Goal: Information Seeking & Learning: Learn about a topic

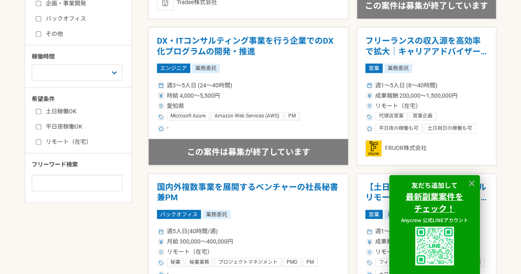
scroll to position [370, 0]
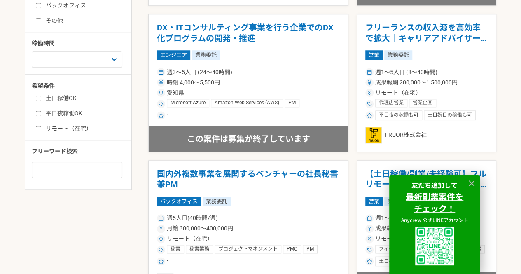
click at [36, 98] on input "土日稼働OK" at bounding box center [38, 97] width 5 height 5
checkbox input "true"
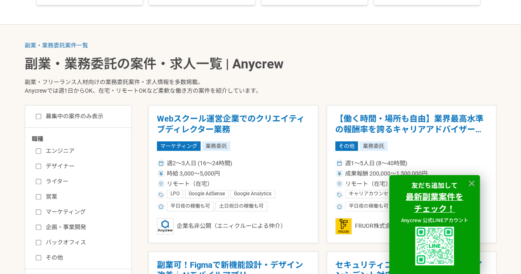
scroll to position [370, 0]
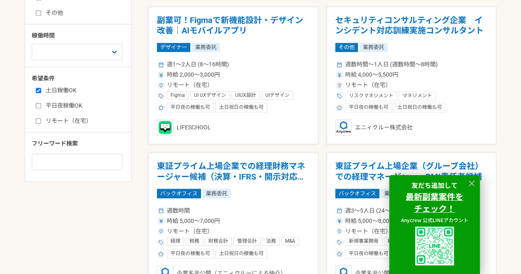
click at [40, 107] on input "平日夜稼働OK" at bounding box center [38, 105] width 5 height 5
checkbox input "true"
click at [38, 120] on input "リモート（在宅）" at bounding box center [38, 120] width 5 height 5
checkbox input "true"
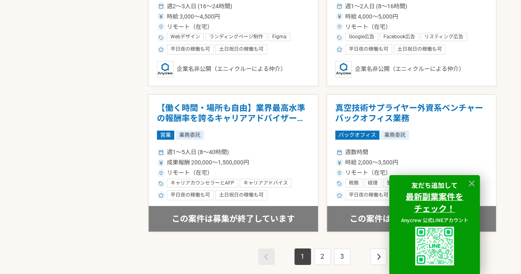
scroll to position [1564, 0]
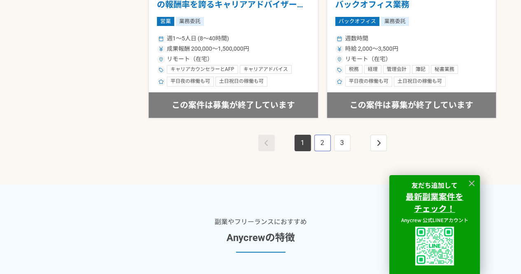
click at [256, 141] on link "2" at bounding box center [322, 143] width 16 height 16
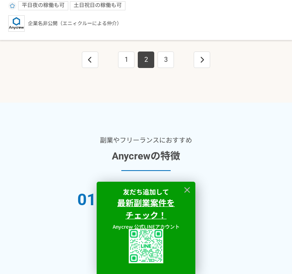
scroll to position [2690, 0]
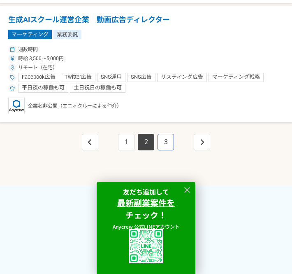
click at [166, 144] on link "3" at bounding box center [166, 142] width 16 height 16
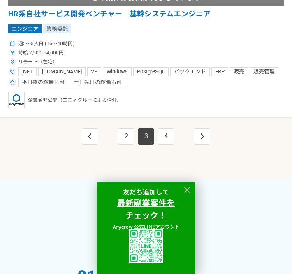
scroll to position [2798, 0]
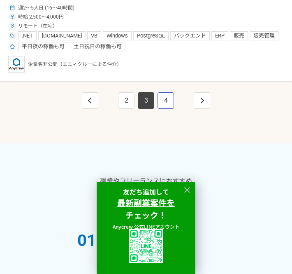
click at [167, 104] on link "4" at bounding box center [166, 100] width 16 height 16
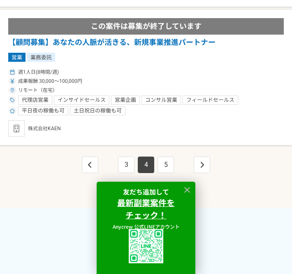
scroll to position [2881, 0]
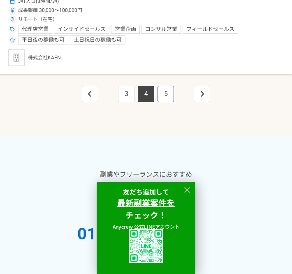
click at [162, 88] on link "5" at bounding box center [166, 94] width 16 height 16
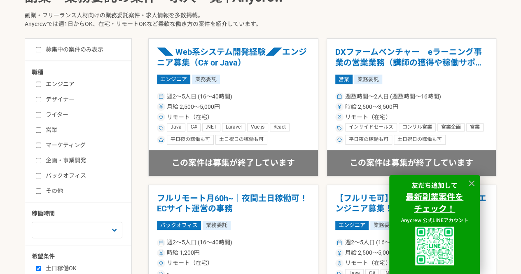
scroll to position [206, 0]
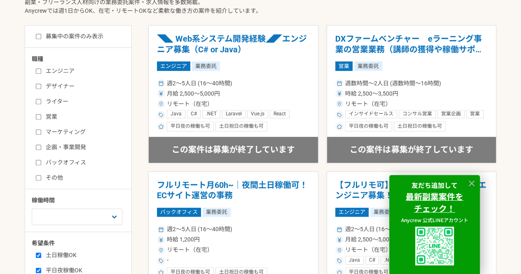
click at [39, 71] on input "エンジニア" at bounding box center [38, 70] width 5 height 5
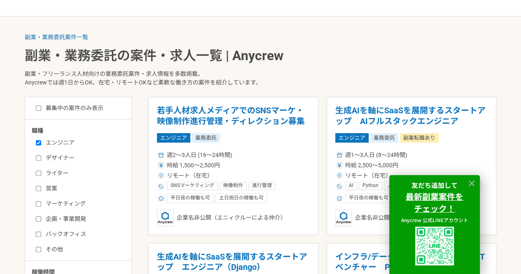
scroll to position [288, 0]
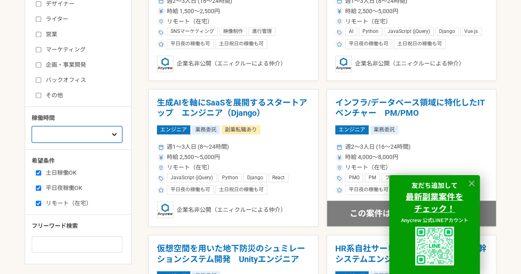
click at [78, 137] on select "週1人日（8時間）以下 週2人日（16時間）以下 週3人日（24時間）以下 週4人日（32時間）以下 週5人日（40時間）以下" at bounding box center [77, 134] width 91 height 16
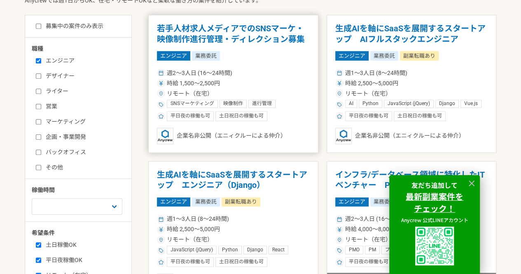
scroll to position [165, 0]
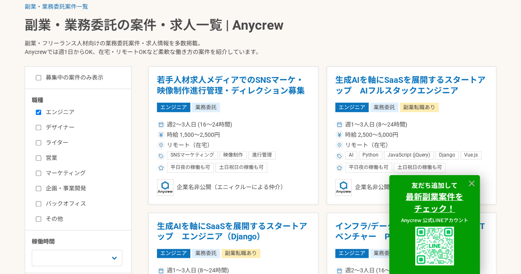
click at [40, 112] on input "エンジニア" at bounding box center [38, 111] width 5 height 5
checkbox input "false"
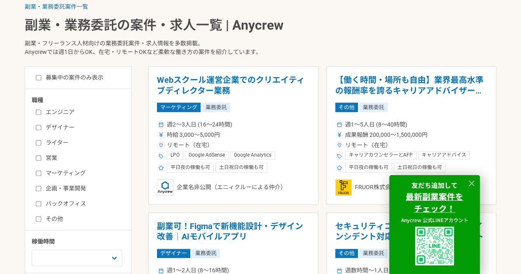
click at [40, 125] on input "デザイナー" at bounding box center [38, 127] width 5 height 5
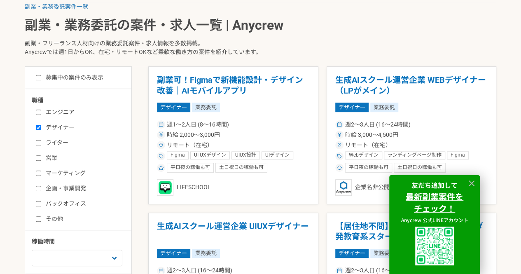
click at [40, 125] on input "デザイナー" at bounding box center [38, 127] width 5 height 5
checkbox input "false"
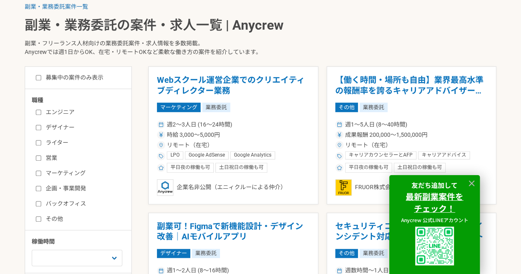
click at [40, 140] on input "ライター" at bounding box center [38, 142] width 5 height 5
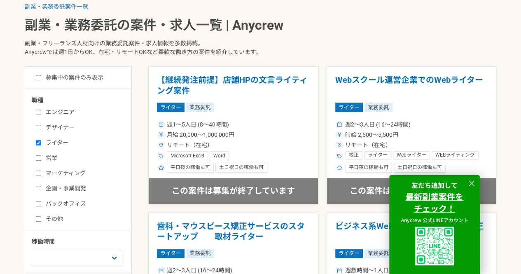
click at [40, 141] on input "ライター" at bounding box center [38, 142] width 5 height 5
checkbox input "false"
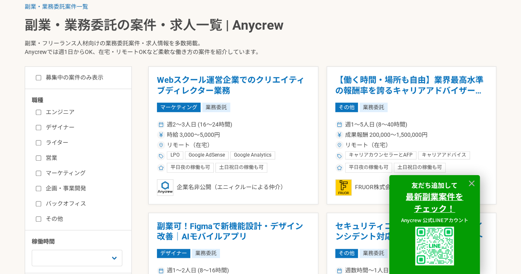
click at [39, 157] on input "営業" at bounding box center [38, 157] width 5 height 5
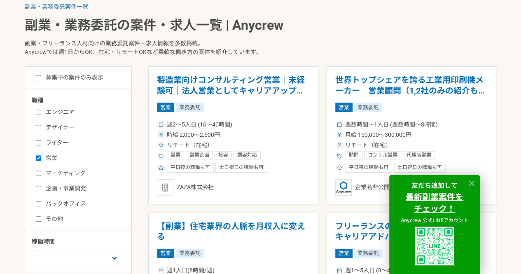
click at [39, 157] on input "営業" at bounding box center [38, 157] width 5 height 5
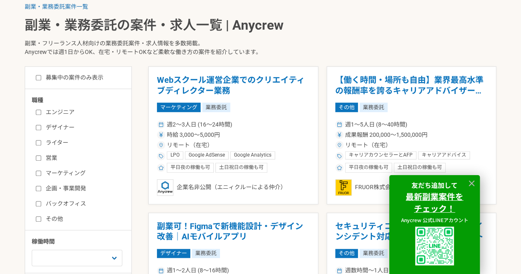
click at [39, 157] on input "営業" at bounding box center [38, 157] width 5 height 5
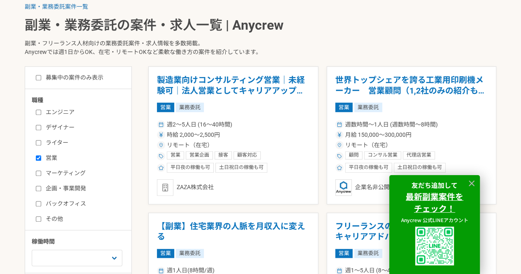
click at [39, 157] on input "営業" at bounding box center [38, 157] width 5 height 5
checkbox input "false"
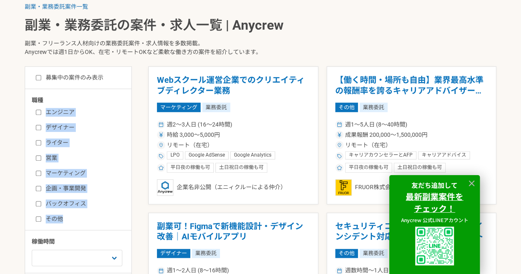
drag, startPoint x: 46, startPoint y: 112, endPoint x: 72, endPoint y: 221, distance: 111.6
click at [72, 221] on div "エンジニア デザイナー ライター 営業 マーケティング 企画・事業開発 バックオフィス その他" at bounding box center [81, 164] width 99 height 118
copy div "エンジニア デザイナー ライター 営業 マーケティング 企画・事業開発 バックオフィス その他"
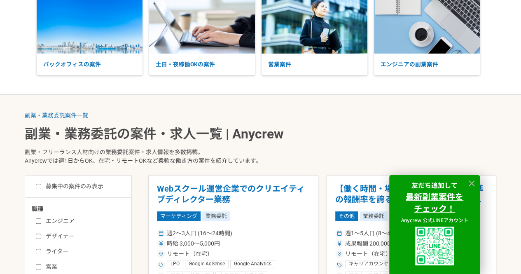
scroll to position [93, 0]
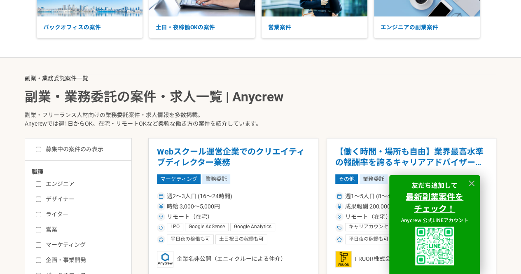
click at [80, 77] on link "副業・業務委託案件一覧" at bounding box center [56, 78] width 63 height 7
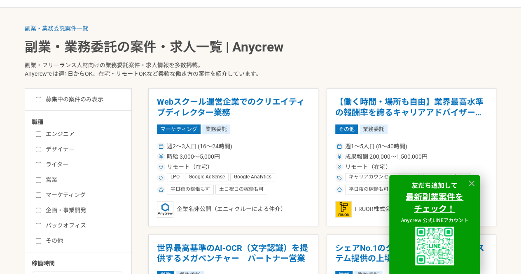
scroll to position [93, 0]
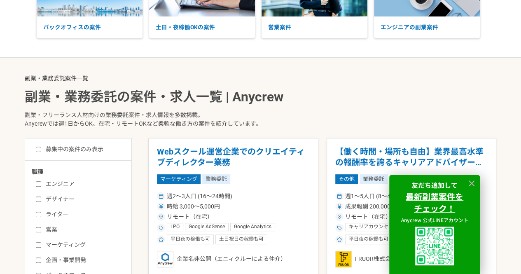
click at [87, 79] on link "副業・業務委託案件一覧" at bounding box center [56, 78] width 63 height 7
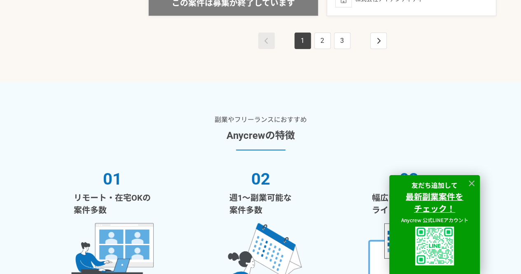
scroll to position [1629, 0]
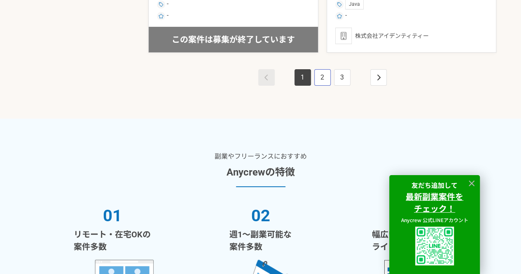
click at [256, 81] on link "2" at bounding box center [322, 77] width 16 height 16
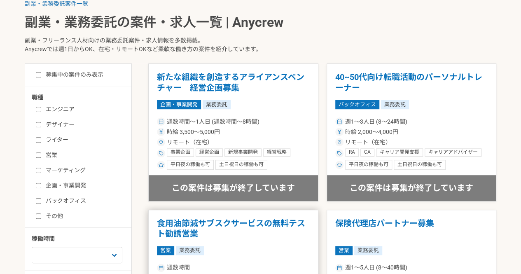
scroll to position [165, 0]
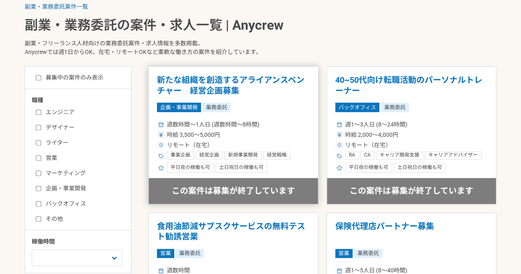
click at [219, 139] on div "週数時間〜1人日 (週数時間〜8時間) 時給 3,500〜5,000円 リモート（在宅） 事業企画 経営企画 新規事業開発 経営戦略 アライアンス Micro…" at bounding box center [233, 146] width 153 height 54
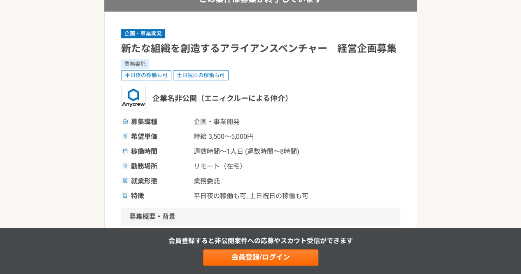
scroll to position [123, 0]
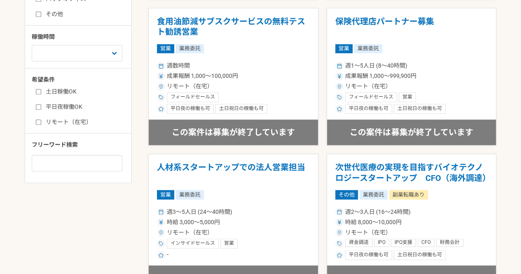
scroll to position [370, 0]
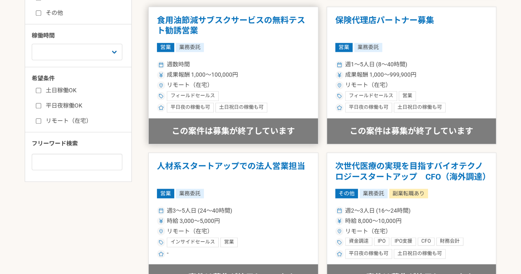
click at [214, 131] on div "この案件は募集が終了しています" at bounding box center [233, 131] width 169 height 26
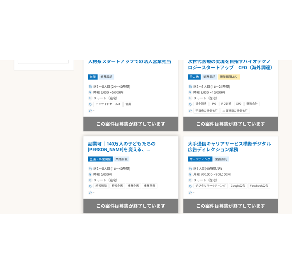
scroll to position [300, 0]
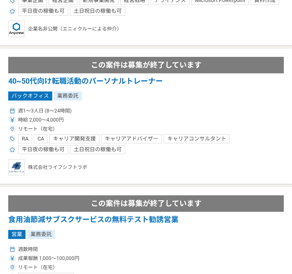
click at [65, 165] on div "株式会社ライフシフトラボ" at bounding box center [146, 167] width 276 height 16
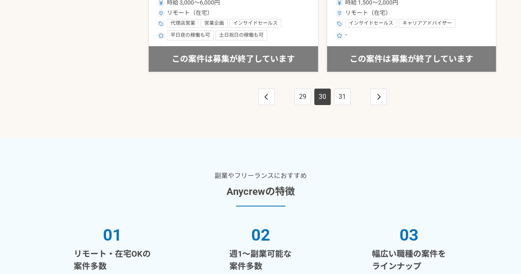
scroll to position [1532, 0]
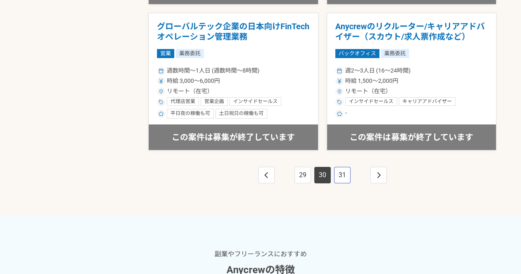
click at [347, 175] on link "31" at bounding box center [342, 175] width 16 height 16
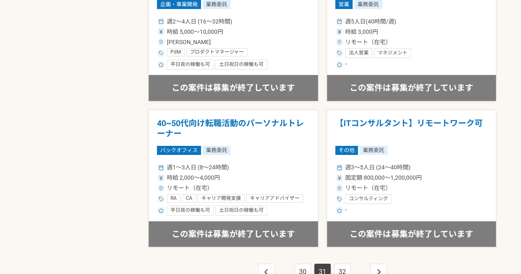
scroll to position [1517, 0]
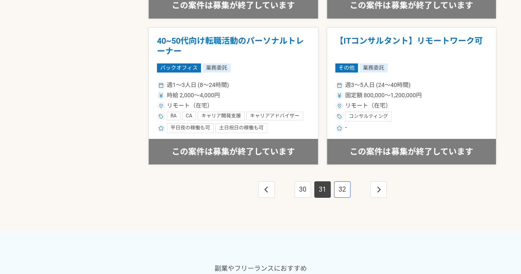
click at [341, 181] on link "32" at bounding box center [342, 189] width 16 height 16
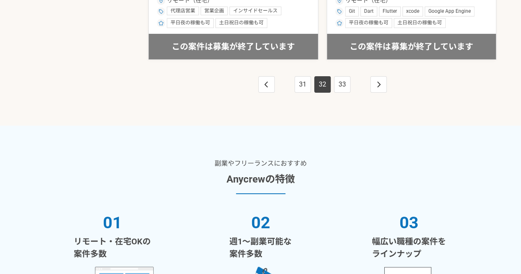
scroll to position [1615, 0]
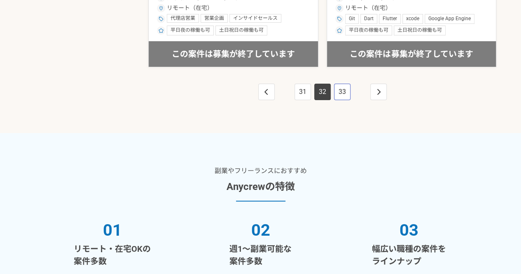
click at [346, 92] on link "33" at bounding box center [342, 92] width 16 height 16
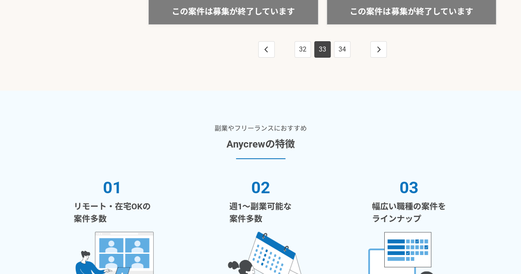
scroll to position [1548, 0]
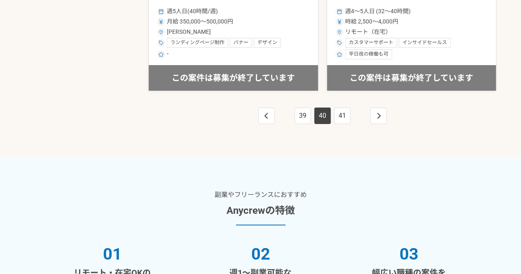
scroll to position [1564, 0]
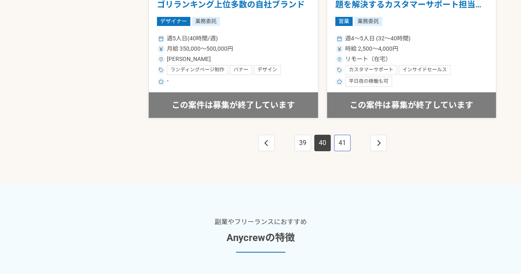
click at [336, 135] on link "41" at bounding box center [342, 143] width 16 height 16
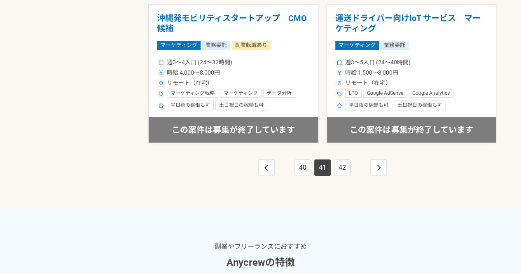
scroll to position [1654, 0]
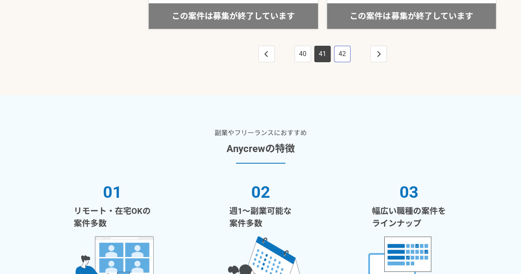
click at [342, 51] on link "42" at bounding box center [342, 54] width 16 height 16
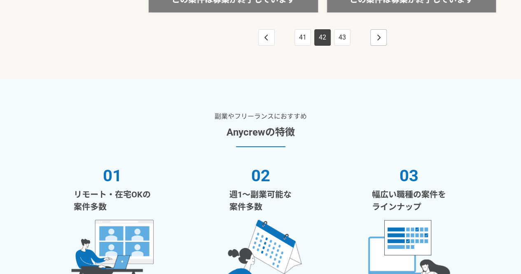
scroll to position [1650, 0]
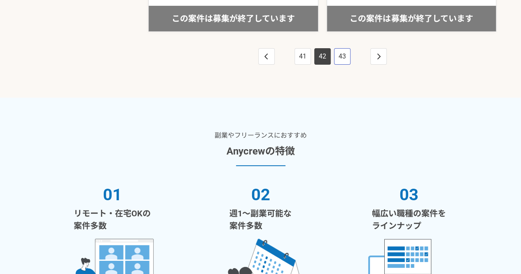
click at [342, 48] on link "43" at bounding box center [342, 56] width 16 height 16
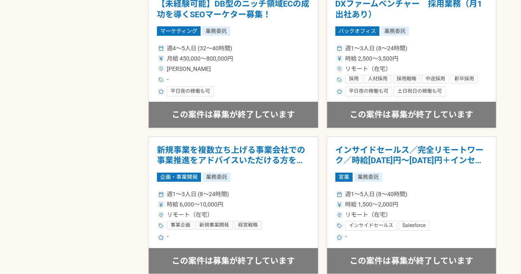
scroll to position [1591, 0]
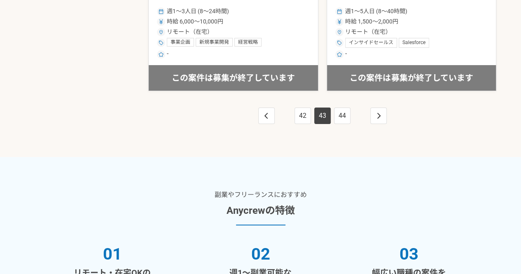
click at [332, 103] on div "42 43 44" at bounding box center [322, 124] width 348 height 66
click at [343, 111] on link "44" at bounding box center [342, 115] width 16 height 16
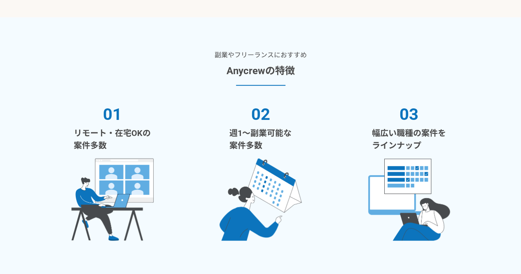
scroll to position [1475, 0]
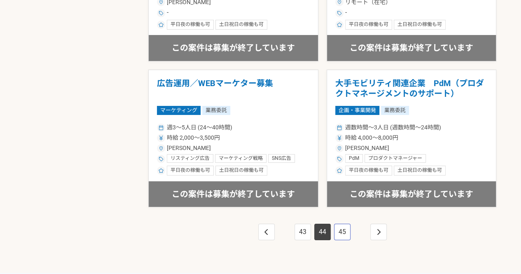
click at [342, 235] on link "45" at bounding box center [342, 231] width 16 height 16
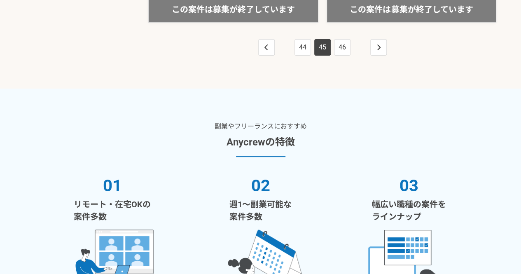
scroll to position [1558, 0]
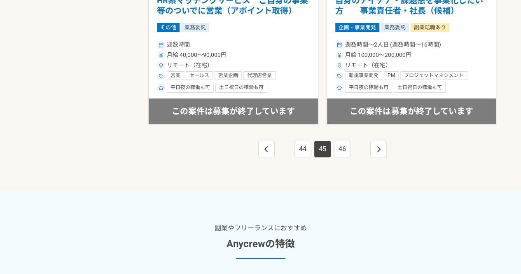
click at [332, 141] on li "46" at bounding box center [342, 149] width 20 height 16
click at [339, 147] on link "46" at bounding box center [342, 149] width 16 height 16
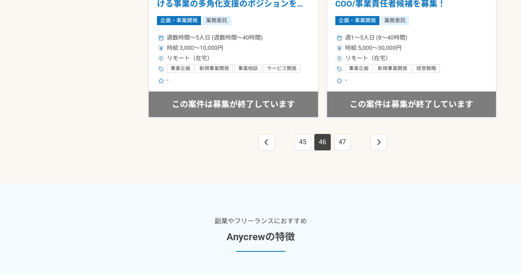
scroll to position [1638, 0]
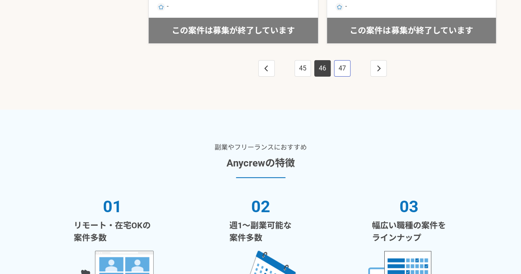
click at [344, 62] on link "47" at bounding box center [342, 68] width 16 height 16
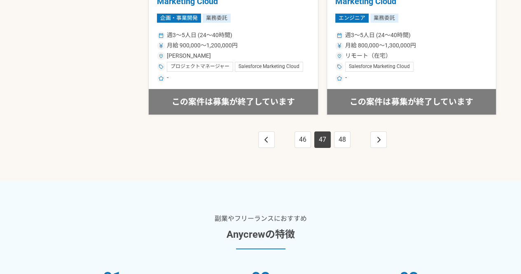
scroll to position [1574, 0]
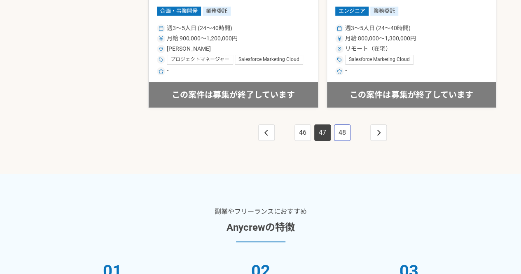
click at [344, 127] on link "48" at bounding box center [342, 132] width 16 height 16
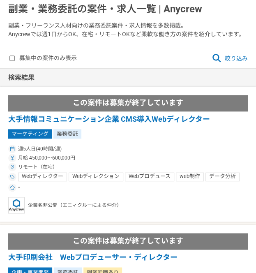
scroll to position [82, 0]
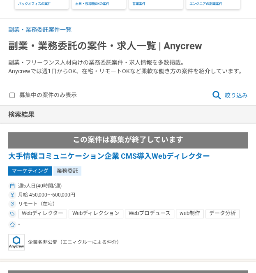
click at [235, 88] on div "募集中の案件のみ表示 絞り込み" at bounding box center [128, 96] width 256 height 20
click at [234, 94] on span "絞り込み" at bounding box center [230, 96] width 36 height 10
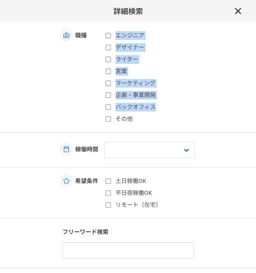
drag, startPoint x: 112, startPoint y: 35, endPoint x: 136, endPoint y: 115, distance: 82.8
click at [136, 115] on div "エンジニア デザイナー ライター 営業 マーケティング 企画・事業開発 バックオフィス その他" at bounding box center [154, 77] width 99 height 92
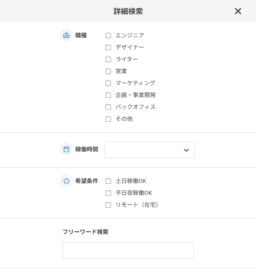
click at [180, 183] on label "土日稼働OK" at bounding box center [155, 181] width 98 height 9
click at [111, 183] on input "土日稼働OK" at bounding box center [108, 181] width 5 height 5
click at [106, 181] on input "土日稼働OK" at bounding box center [108, 181] width 5 height 5
checkbox input "false"
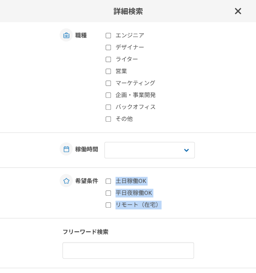
drag, startPoint x: 111, startPoint y: 181, endPoint x: 157, endPoint y: 207, distance: 53.3
click at [157, 207] on div "土日稼働OK 平日夜稼働OK リモート（在宅）" at bounding box center [154, 193] width 99 height 33
copy div "土日稼働OK 平日夜稼働OK リモート（在宅）"
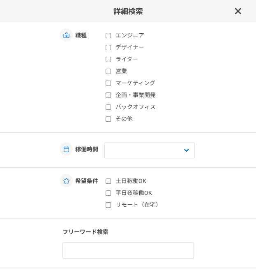
click at [102, 29] on div "詳細検索 職種 エンジニア デザイナー ライター 営業 マーケティング 企画・事業開発 バックオフィス その他 稼働時間 週1人日（8時間）以下 週2人日（1…" at bounding box center [128, 136] width 256 height 273
click at [107, 33] on label "エンジニア" at bounding box center [155, 35] width 98 height 9
click at [107, 33] on input "エンジニア" at bounding box center [108, 35] width 5 height 5
checkbox input "true"
click at [106, 180] on input "土日稼働OK" at bounding box center [108, 181] width 5 height 5
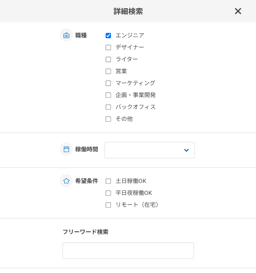
checkbox input "true"
click at [106, 191] on input "平日夜稼働OK" at bounding box center [108, 193] width 5 height 5
checkbox input "true"
drag, startPoint x: 107, startPoint y: 205, endPoint x: 113, endPoint y: 206, distance: 6.3
click at [107, 205] on input "リモート（在宅）" at bounding box center [108, 204] width 5 height 5
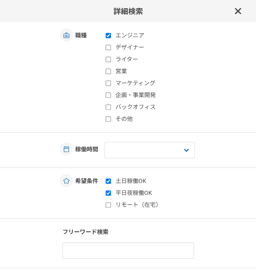
checkbox input "true"
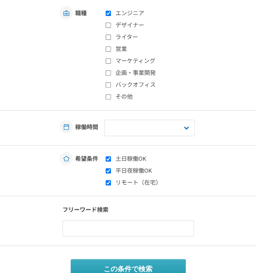
scroll to position [34, 0]
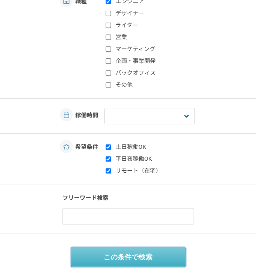
click at [140, 256] on button "この条件で検索" at bounding box center [128, 257] width 115 height 20
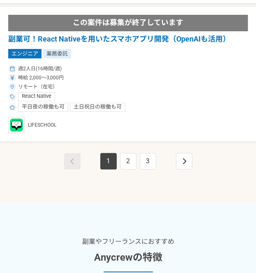
scroll to position [2867, 0]
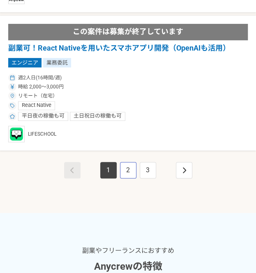
click at [121, 171] on link "2" at bounding box center [128, 170] width 16 height 16
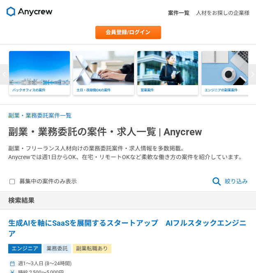
click at [235, 180] on span "絞り込み" at bounding box center [230, 182] width 36 height 10
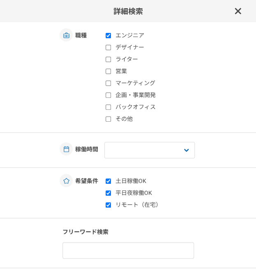
click at [106, 37] on input "エンジニア" at bounding box center [108, 35] width 5 height 5
checkbox input "false"
click at [235, 13] on icon at bounding box center [238, 11] width 6 height 6
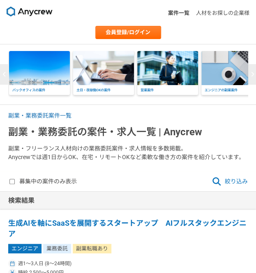
click at [249, 177] on div "募集中の案件のみ表示 絞り込み" at bounding box center [128, 182] width 256 height 20
click at [237, 181] on span "絞り込み" at bounding box center [230, 182] width 36 height 10
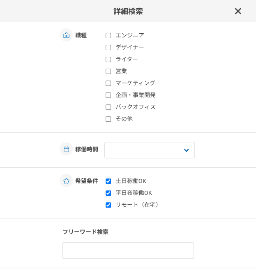
click at [107, 36] on input "エンジニア" at bounding box center [108, 35] width 5 height 5
checkbox input "true"
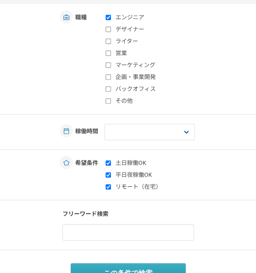
scroll to position [34, 0]
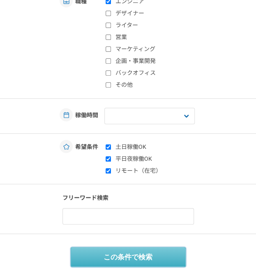
click at [137, 253] on button "この条件で検索" at bounding box center [128, 257] width 115 height 20
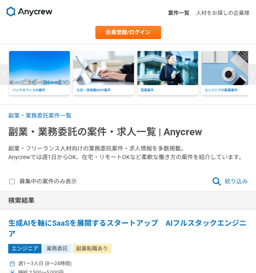
click at [193, 35] on div "会員登録/ログイン" at bounding box center [128, 32] width 256 height 13
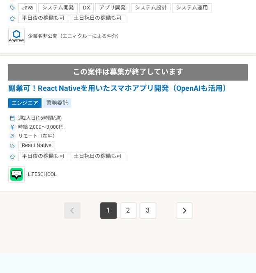
scroll to position [2785, 0]
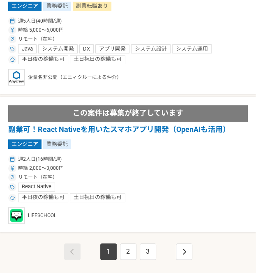
click at [117, 253] on li "1" at bounding box center [109, 252] width 20 height 20
click at [123, 252] on link "2" at bounding box center [128, 252] width 16 height 16
